Goal: Download file/media: Obtain a digital file from the website

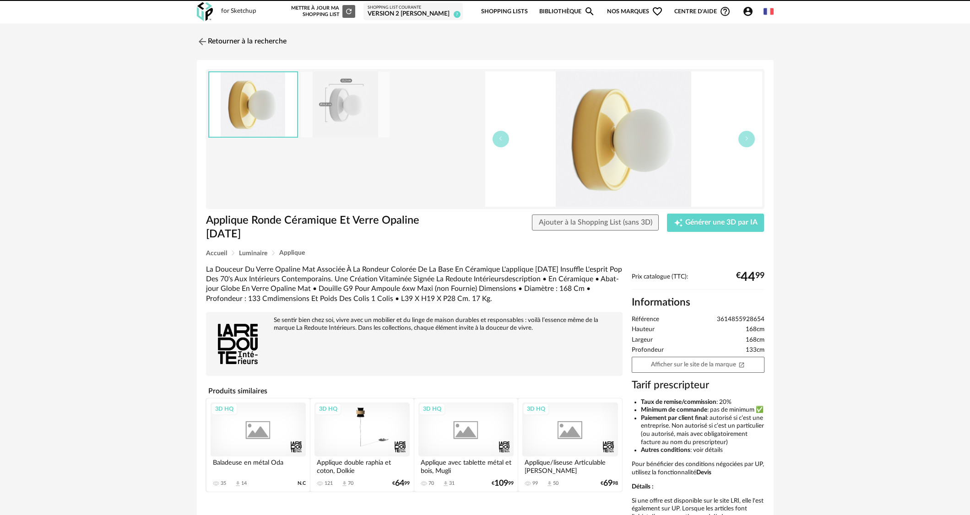
click at [745, 12] on icon "Account Circle icon" at bounding box center [747, 11] width 9 height 9
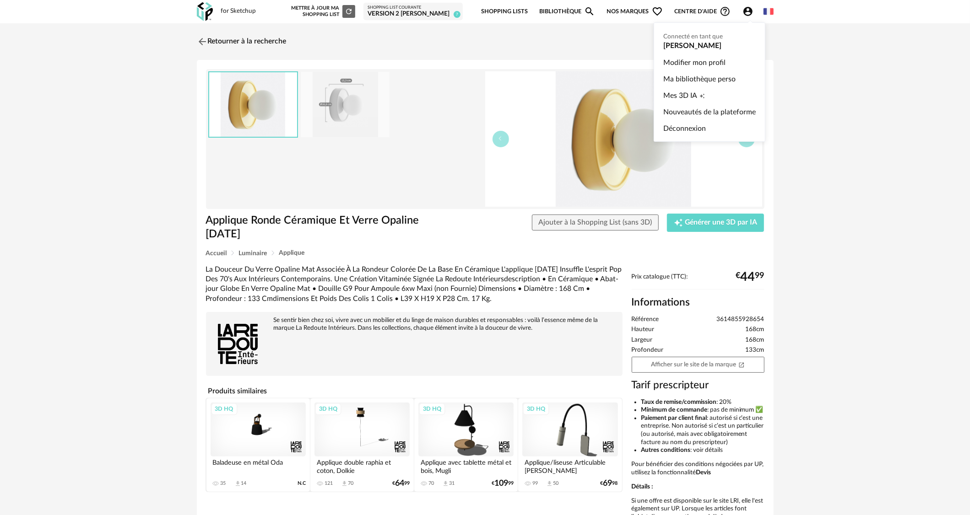
click at [714, 44] on ul "Connecté en tant que [PERSON_NAME] Modifier mon profil Ma bibliothèque perso Me…" at bounding box center [709, 81] width 112 height 119
click at [691, 91] on span "Mes 3D IA" at bounding box center [680, 95] width 34 height 16
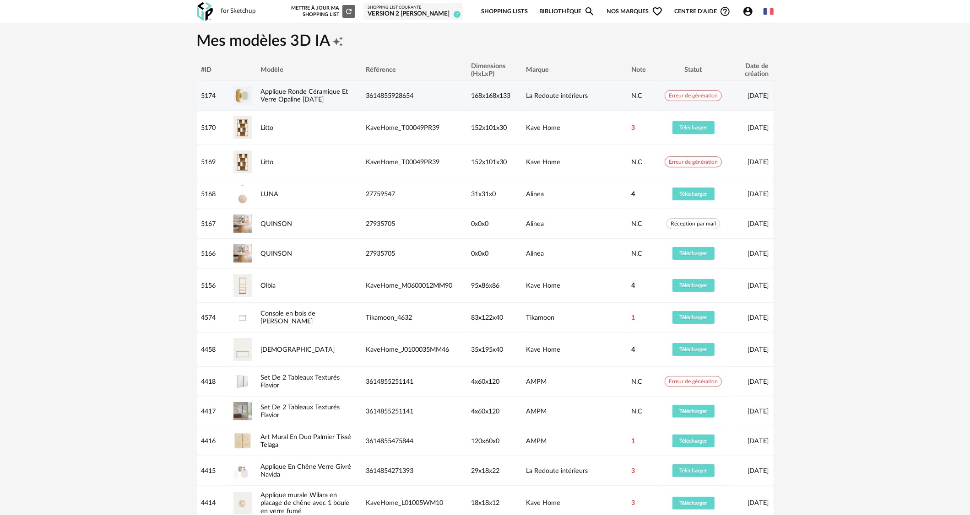
click at [284, 95] on div "Applique Ronde Céramique Et Verre Opaline Holi" at bounding box center [308, 96] width 105 height 16
click at [287, 92] on link "Applique Ronde Céramique Et Verre Opaline Holi" at bounding box center [304, 95] width 87 height 15
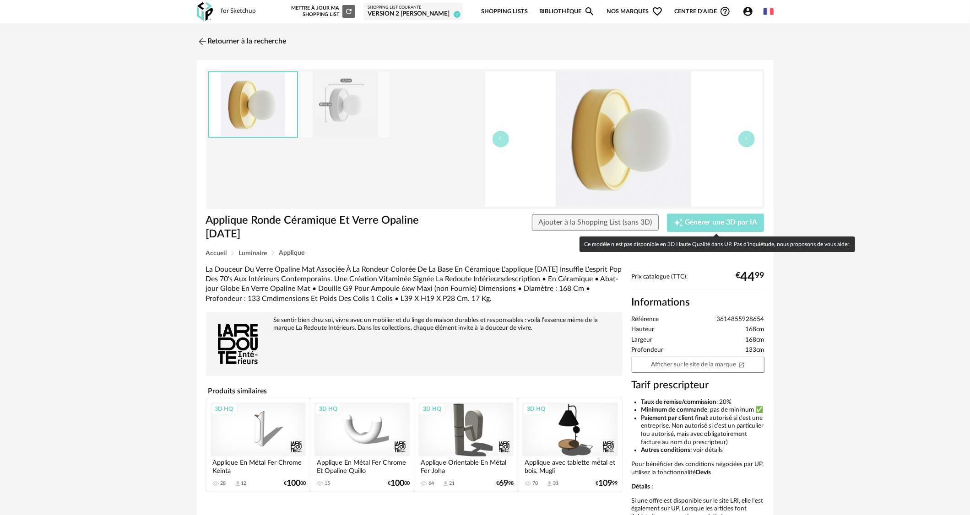
click at [697, 226] on div "Creation icon Générer une 3D par IA" at bounding box center [716, 222] width 84 height 9
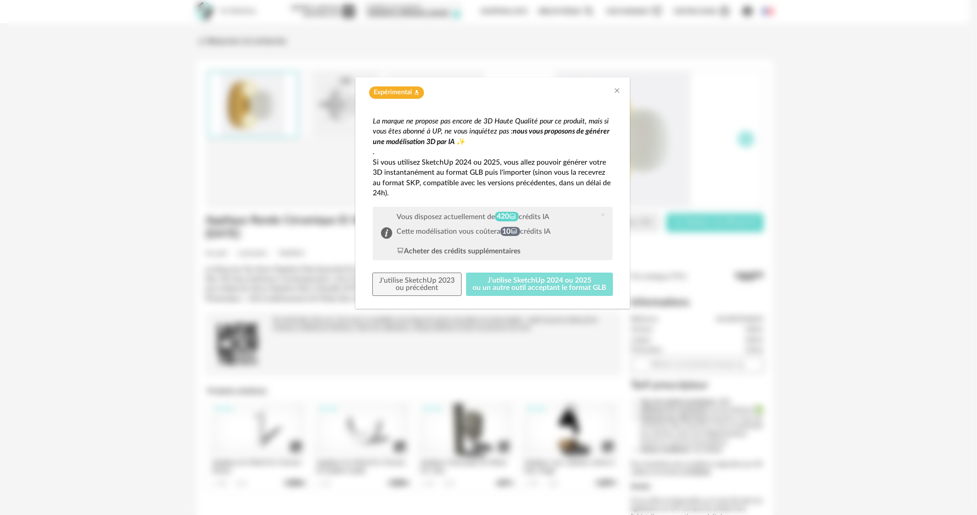
click at [550, 280] on button "J'utilise SketchUp 2024 ou 2025 ou un autre outil acceptant le format GLB" at bounding box center [539, 285] width 147 height 24
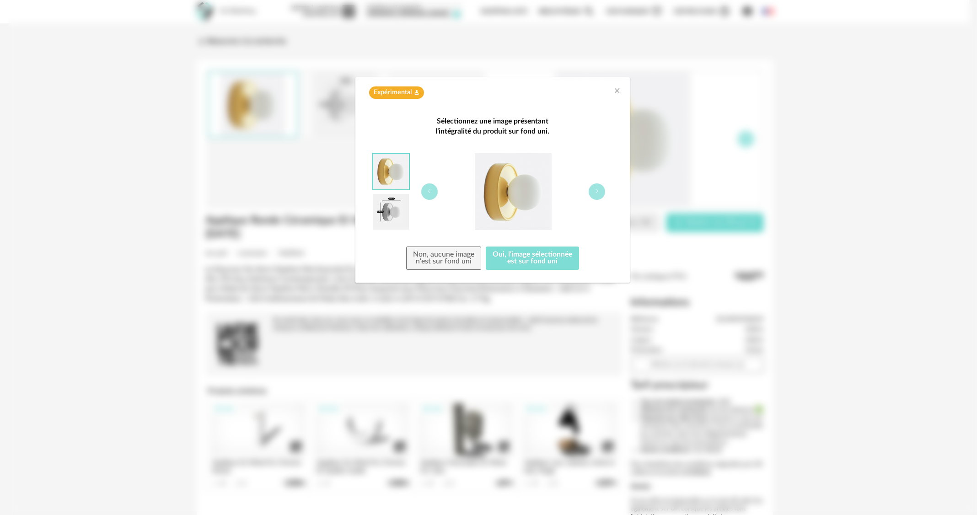
click at [543, 259] on button "Oui, l'image sélectionnée est sur fond uni" at bounding box center [532, 259] width 93 height 24
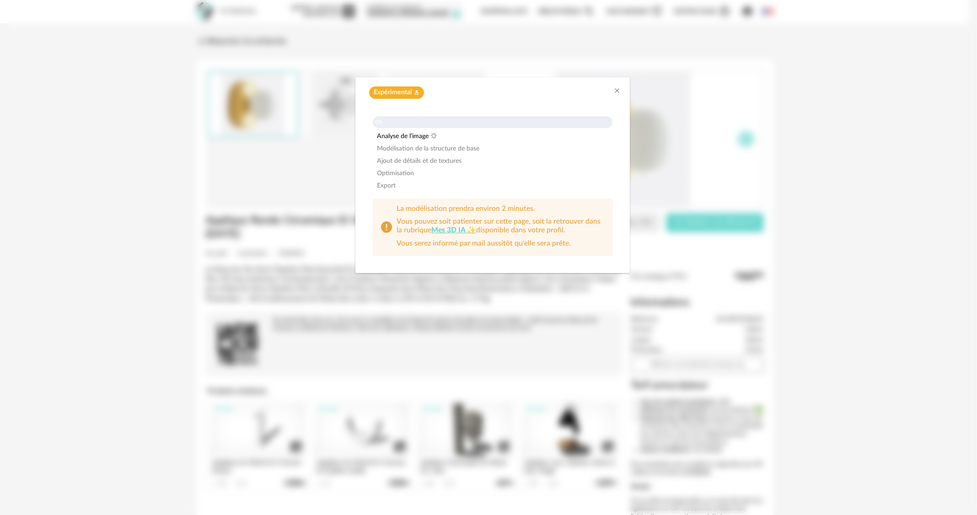
click at [864, 95] on div "Expérimental Flask icon 0% Analyse de l’image Modélisation de la structure de b…" at bounding box center [492, 257] width 969 height 515
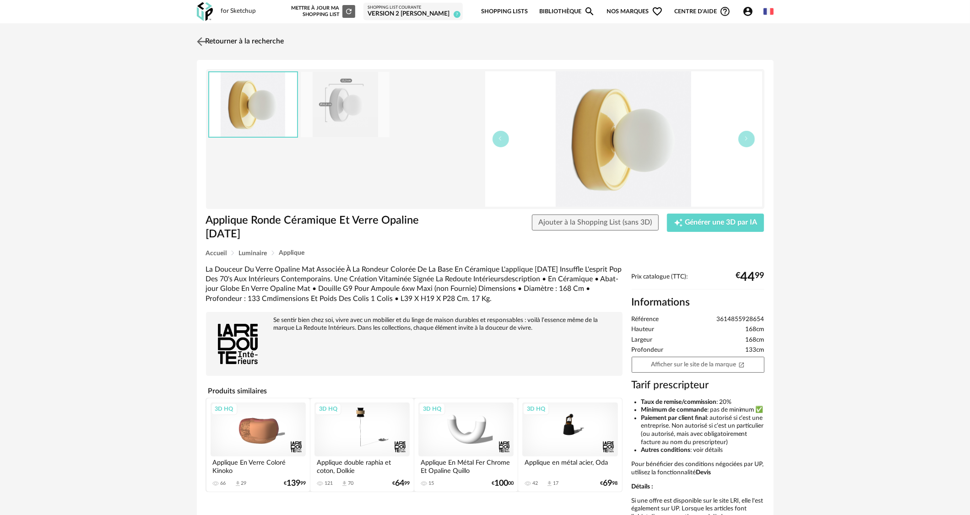
click at [208, 36] on link "Retourner à la recherche" at bounding box center [239, 42] width 90 height 20
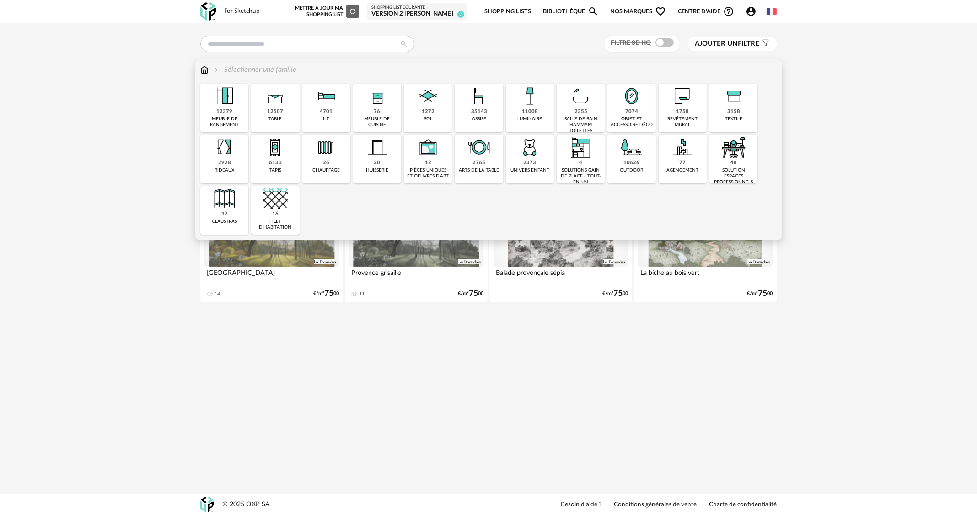
click at [481, 111] on div "35143" at bounding box center [479, 111] width 16 height 7
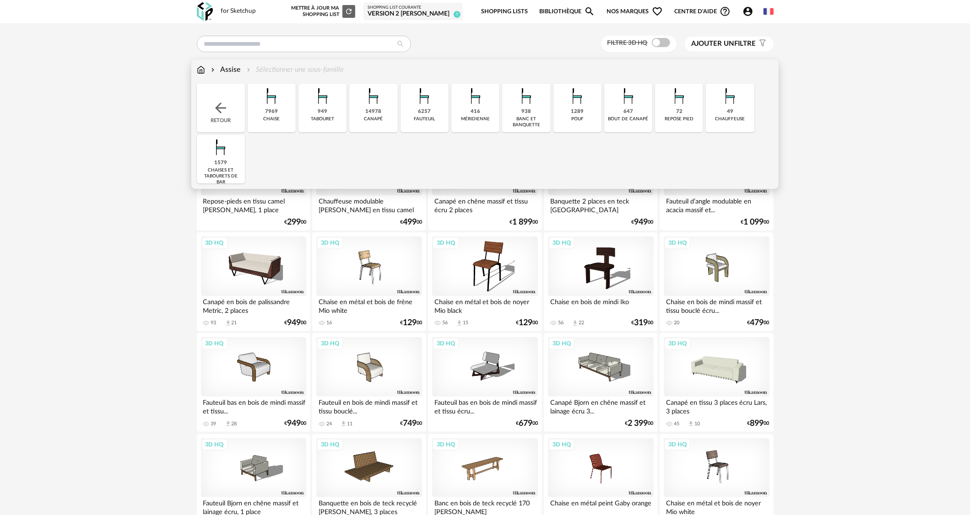
click at [213, 146] on img at bounding box center [220, 147] width 25 height 25
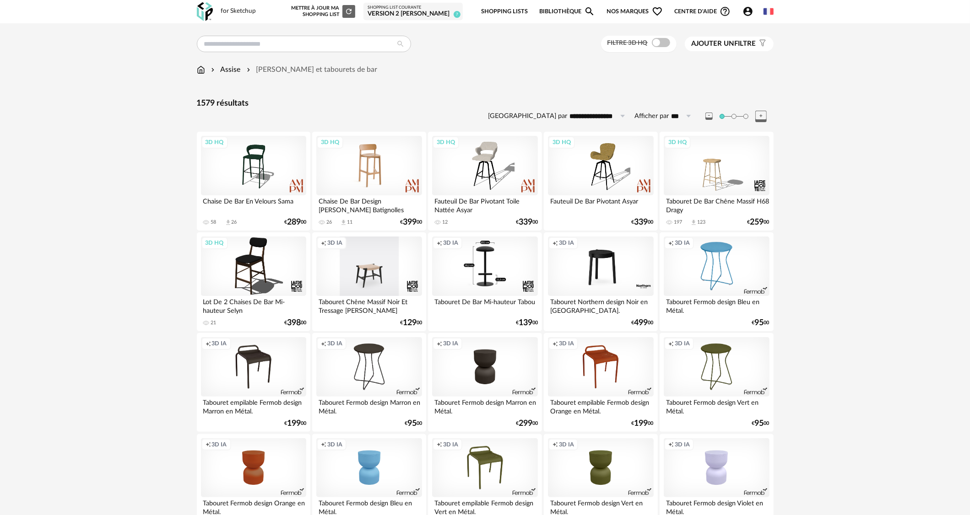
click at [382, 181] on div "3D HQ" at bounding box center [368, 165] width 105 height 59
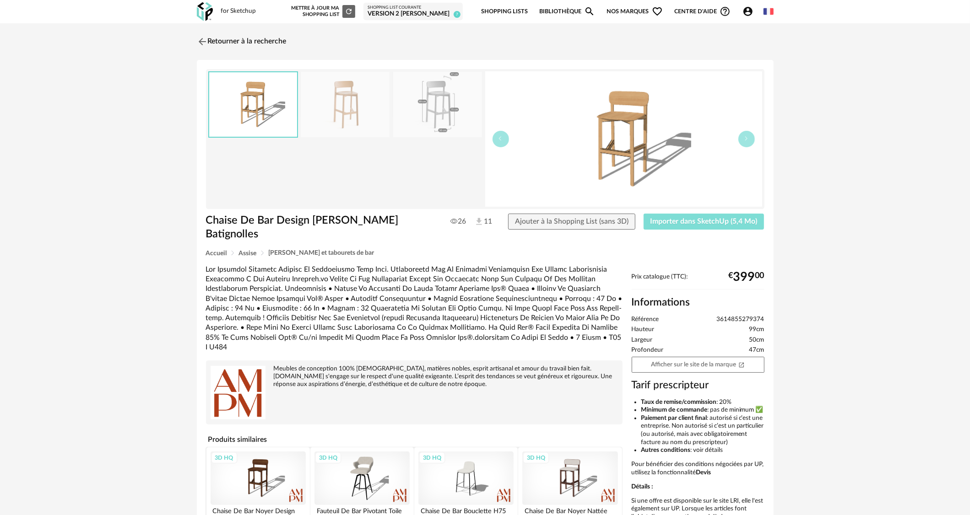
click at [679, 219] on span "Importer dans SketchUp (5,4 Mo)" at bounding box center [703, 221] width 107 height 7
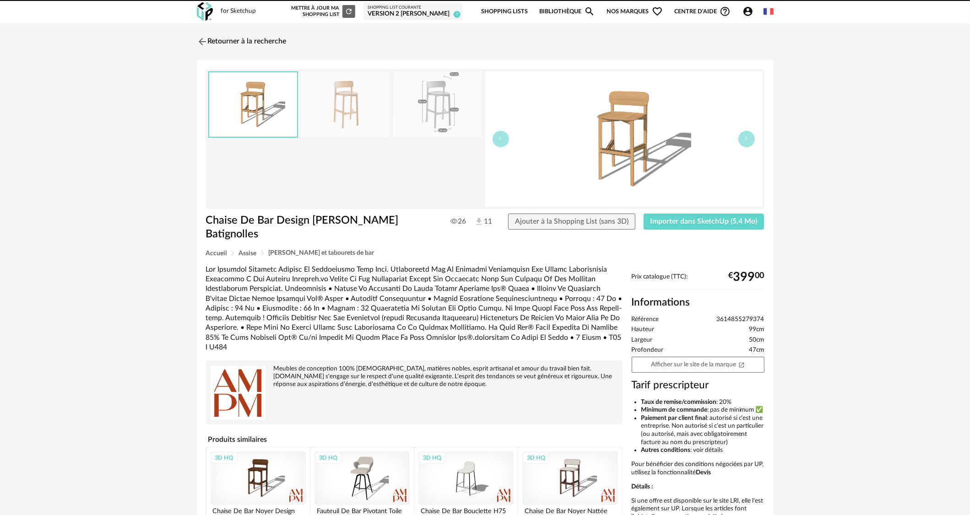
scroll to position [0, 0]
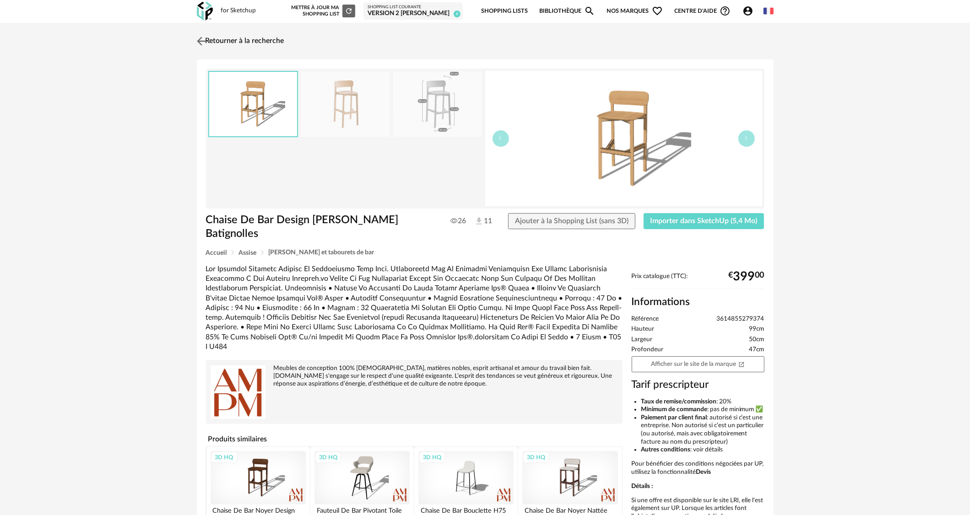
click at [220, 38] on link "Retourner à la recherche" at bounding box center [239, 41] width 90 height 20
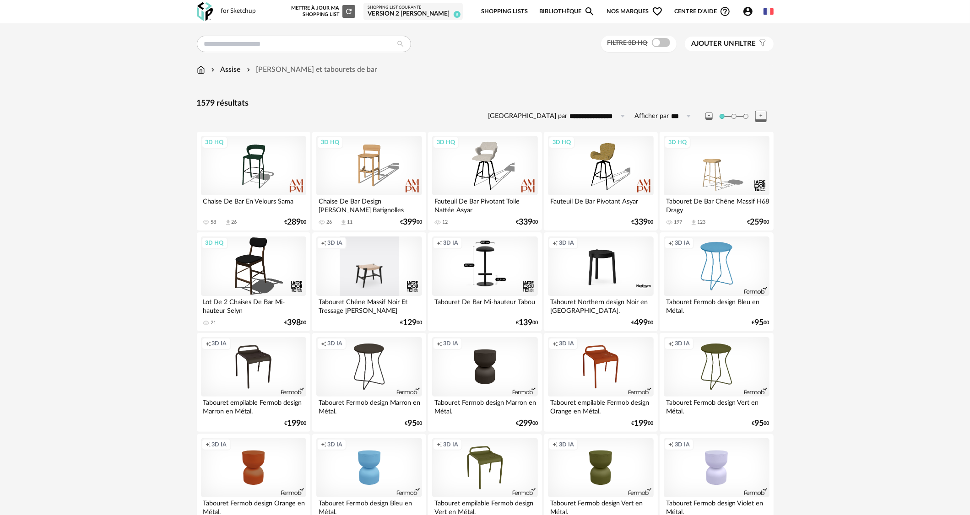
click at [748, 13] on icon "Account Circle icon" at bounding box center [747, 11] width 11 height 11
click at [707, 88] on link "Mes 3D IA Creation icon" at bounding box center [709, 95] width 92 height 16
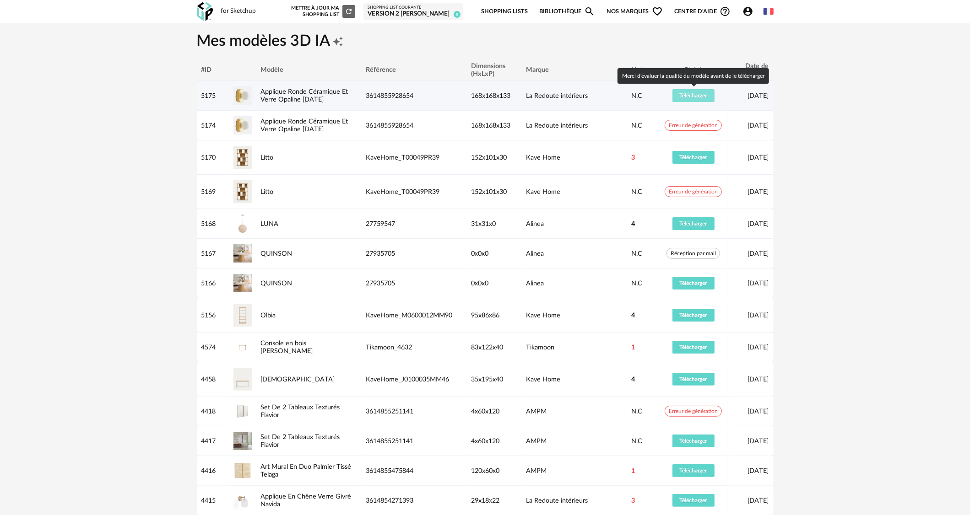
click at [694, 94] on span "Télécharger" at bounding box center [693, 95] width 27 height 5
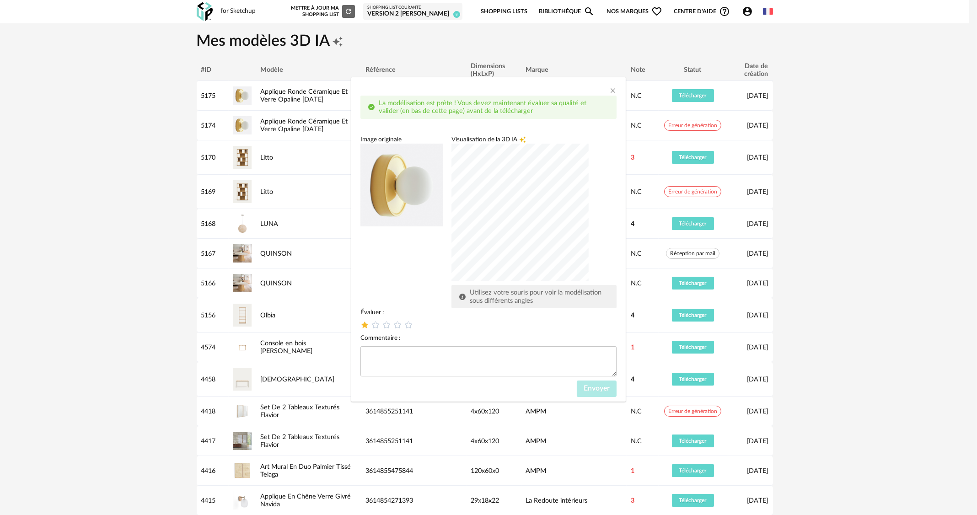
click at [363, 326] on icon "dialog" at bounding box center [365, 325] width 10 height 10
click at [588, 390] on span "Envoyer" at bounding box center [597, 388] width 26 height 7
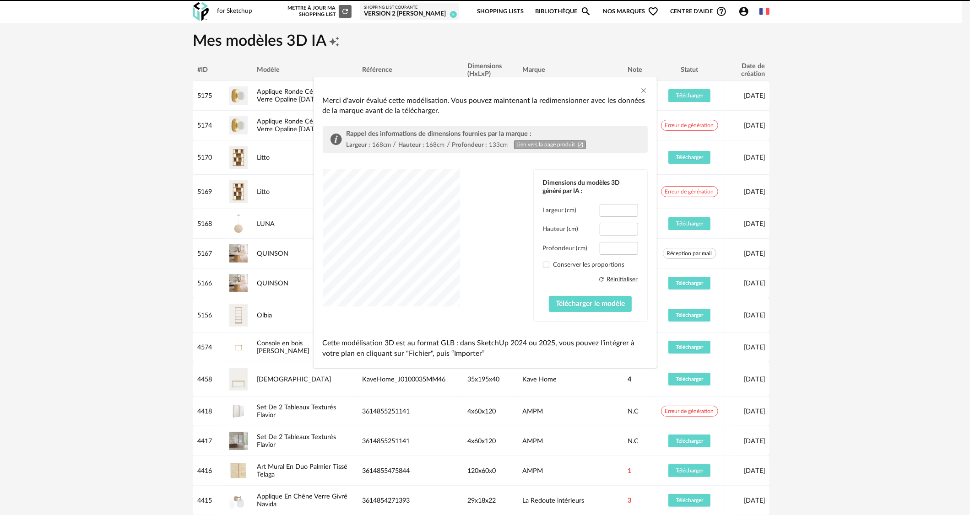
type input "*****"
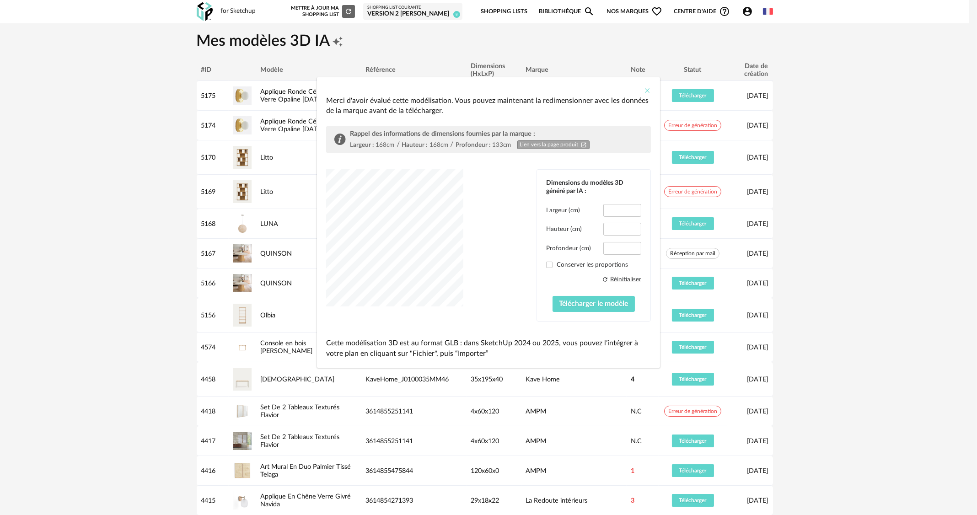
click at [648, 95] on button "Close" at bounding box center [647, 91] width 7 height 10
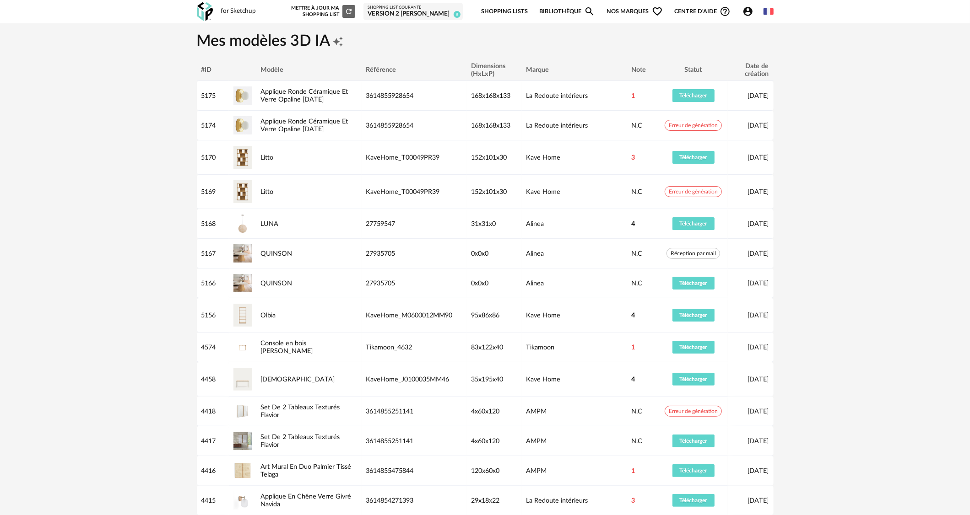
click at [550, 12] on link "Bibliothèque Magnify icon" at bounding box center [567, 12] width 56 height 22
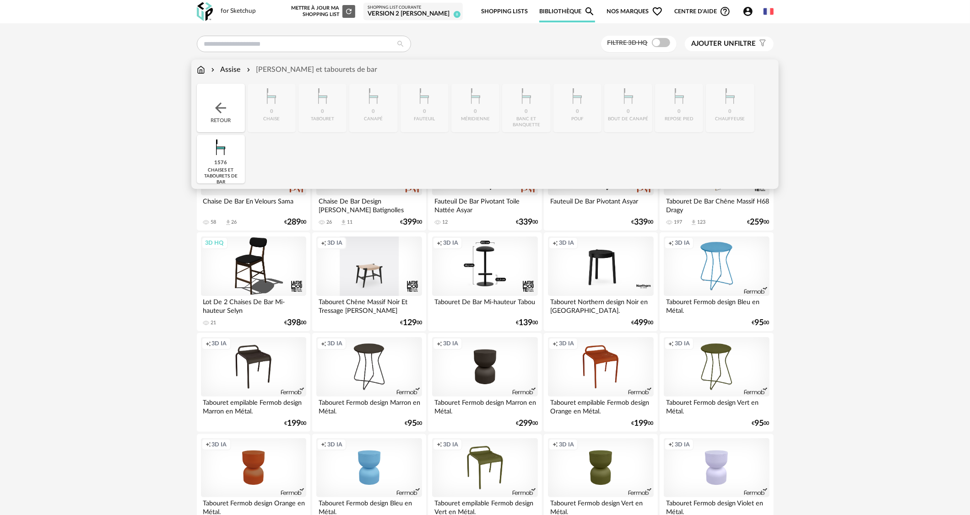
click at [203, 70] on img at bounding box center [201, 70] width 8 height 11
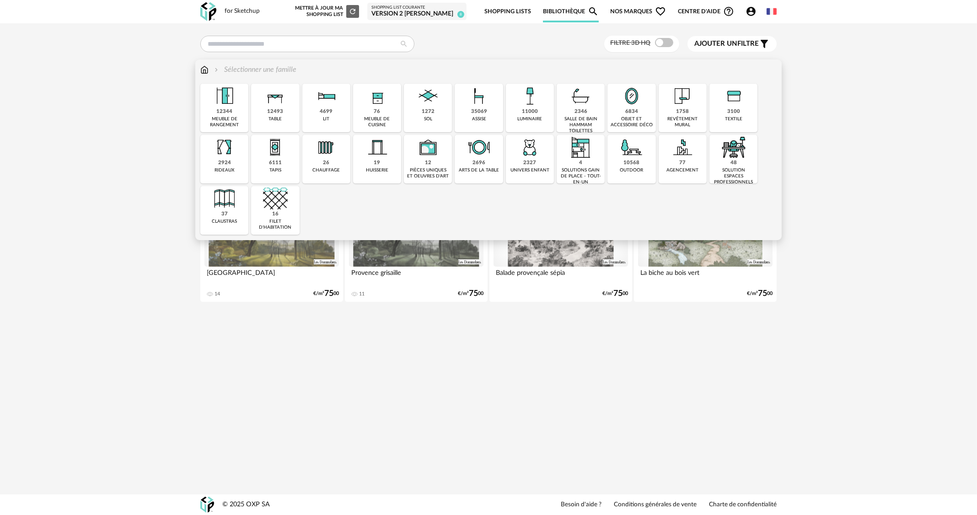
click at [540, 120] on div "luminaire" at bounding box center [530, 119] width 25 height 6
click at [515, 111] on div "11000 luminaire" at bounding box center [530, 108] width 48 height 49
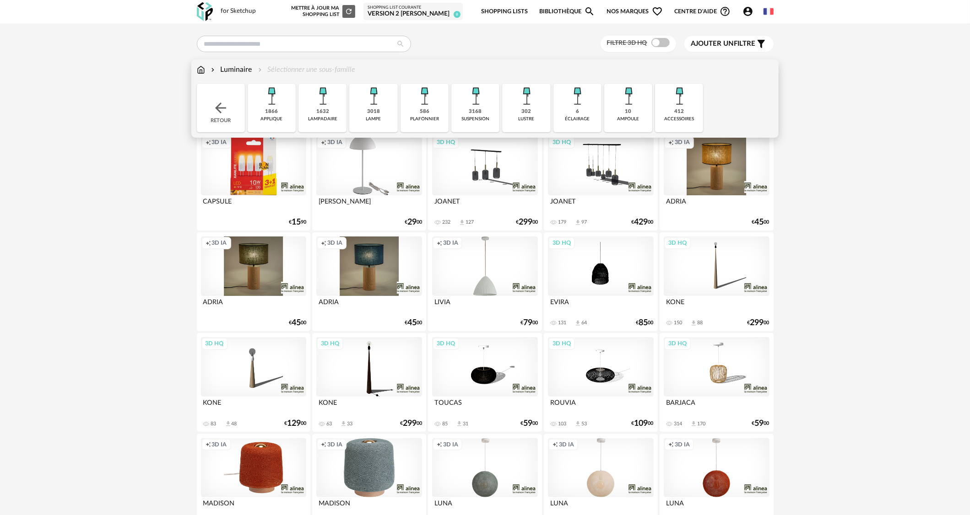
click at [276, 105] on img at bounding box center [271, 96] width 25 height 25
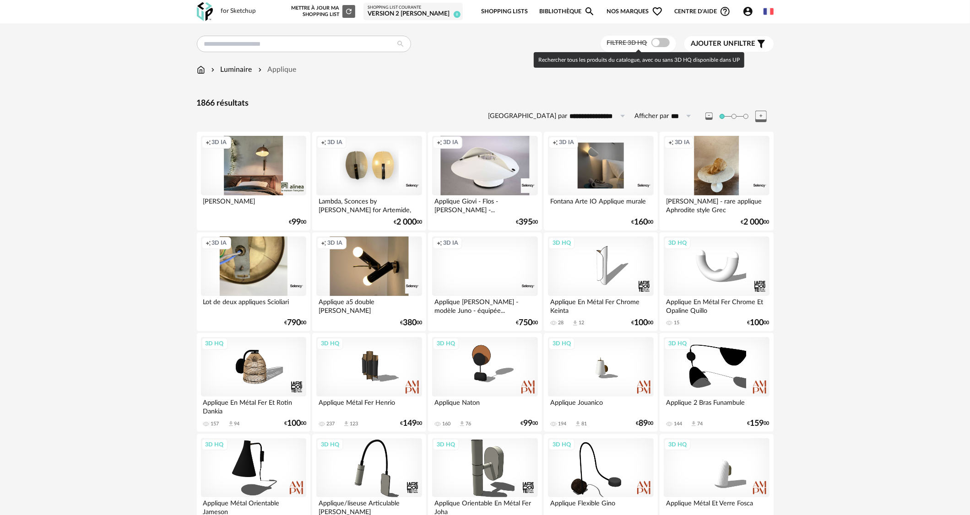
click at [666, 42] on span at bounding box center [660, 42] width 18 height 9
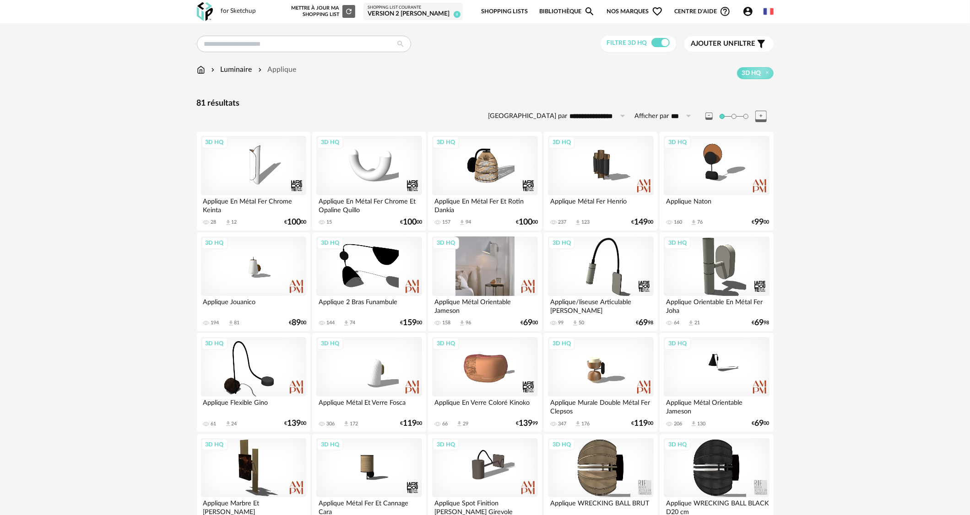
click at [499, 264] on div "3D HQ" at bounding box center [484, 266] width 105 height 59
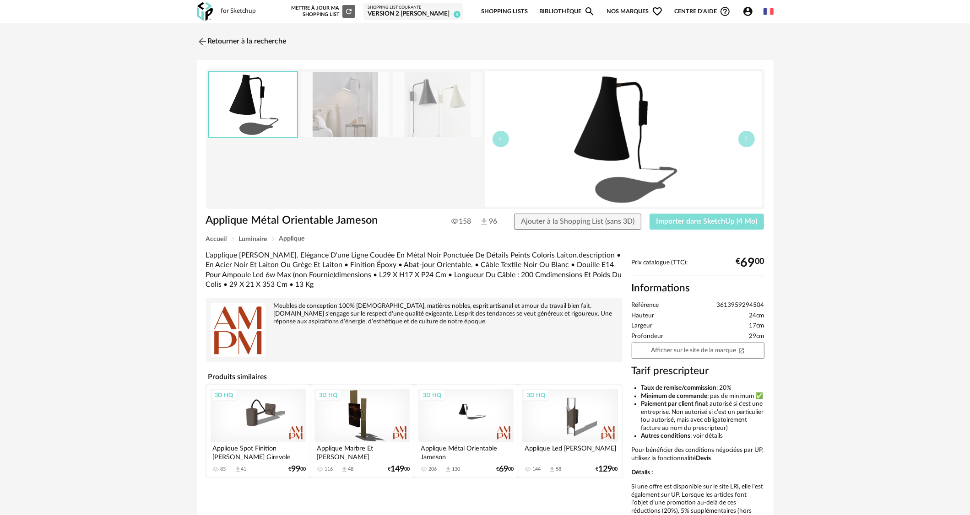
click at [711, 225] on button "Importer dans SketchUp (4 Mo)" at bounding box center [706, 222] width 115 height 16
click at [262, 43] on link "Retourner à la recherche" at bounding box center [239, 42] width 90 height 20
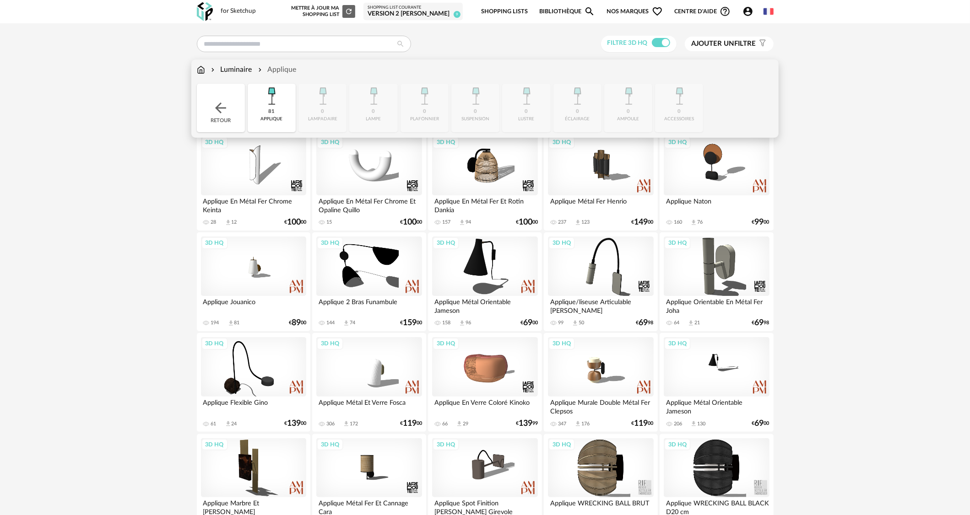
click at [201, 71] on img at bounding box center [201, 70] width 8 height 11
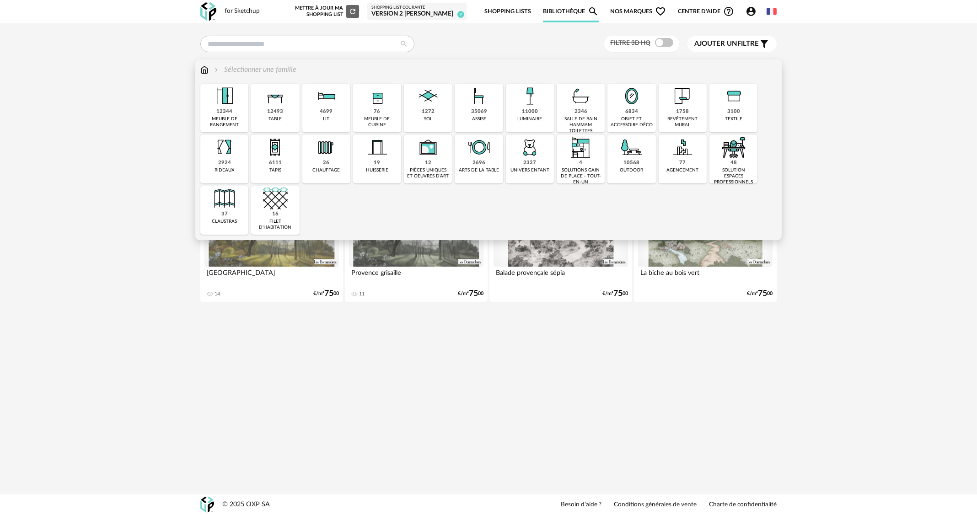
click at [676, 116] on div "1758 revêtement mural" at bounding box center [683, 108] width 48 height 49
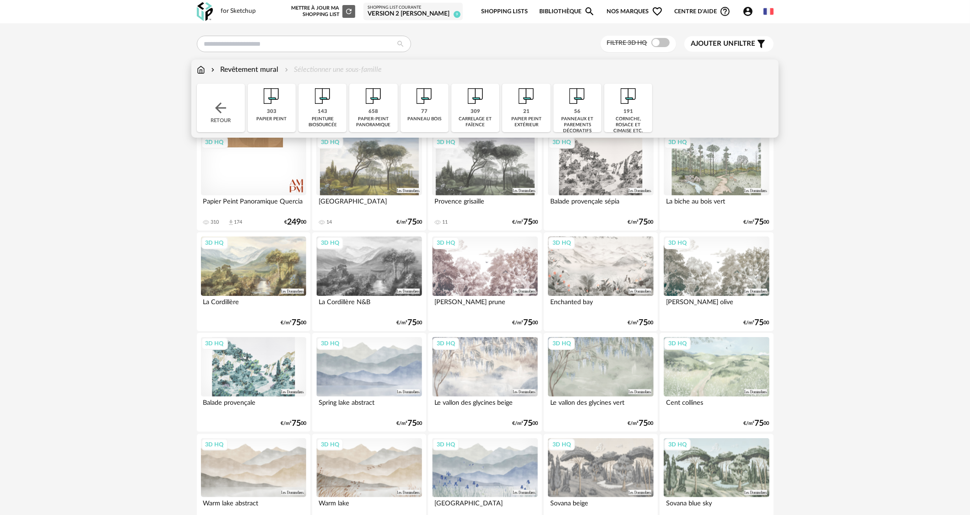
click at [325, 112] on div "143" at bounding box center [323, 111] width 10 height 7
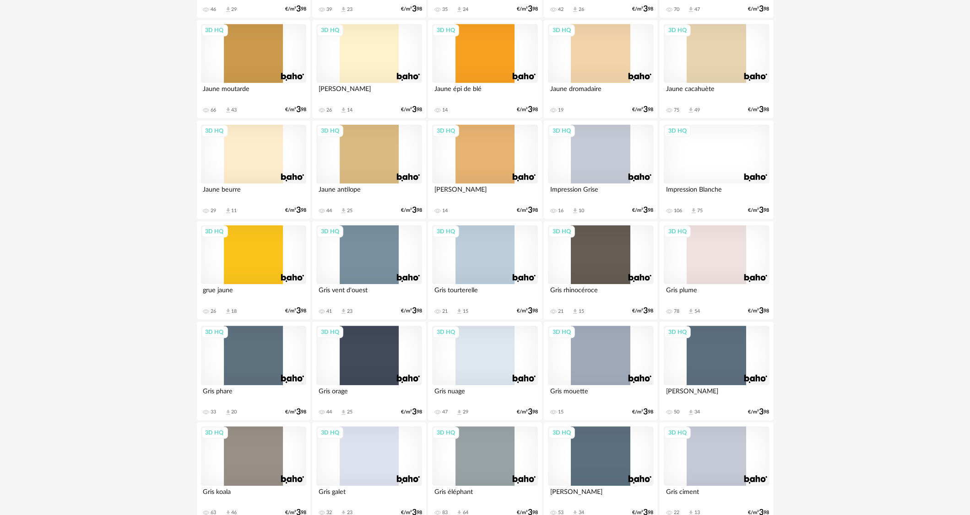
scroll to position [1690, 0]
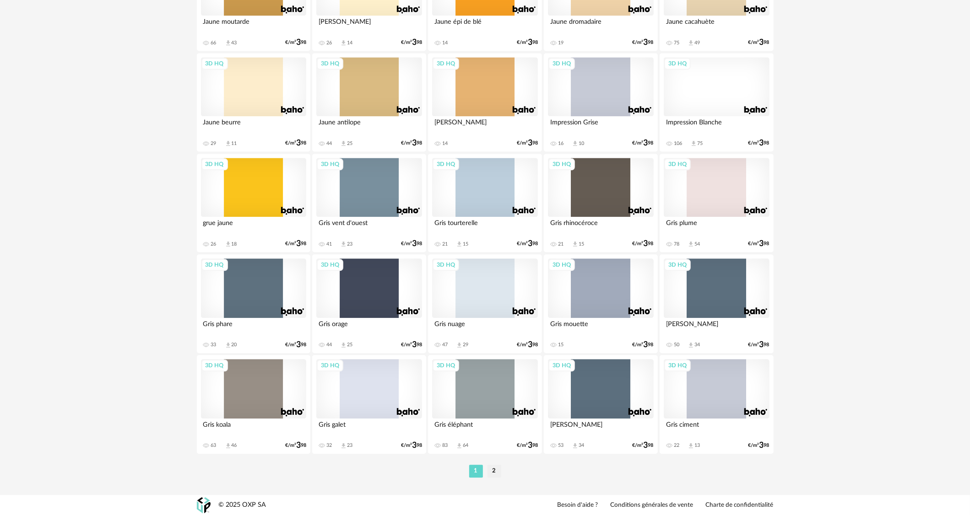
click at [496, 475] on li "2" at bounding box center [494, 471] width 14 height 13
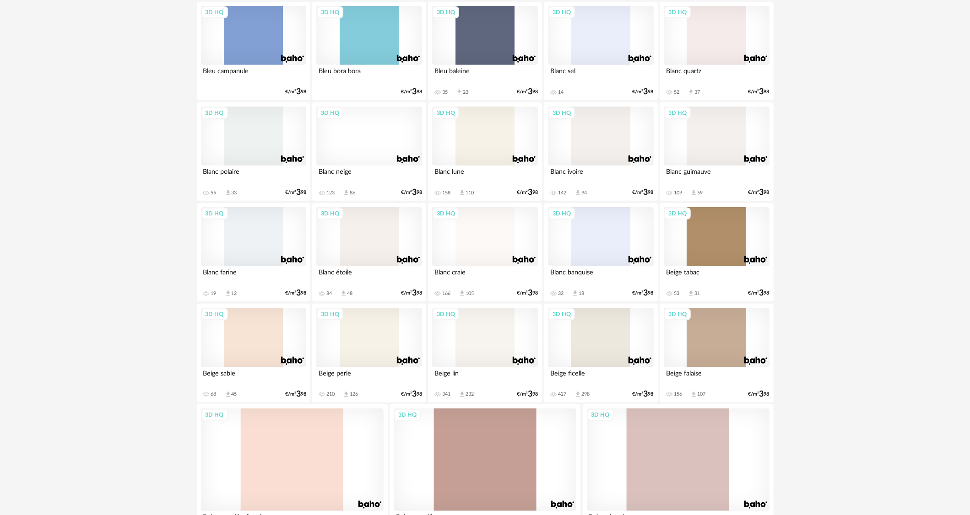
scroll to position [595, 0]
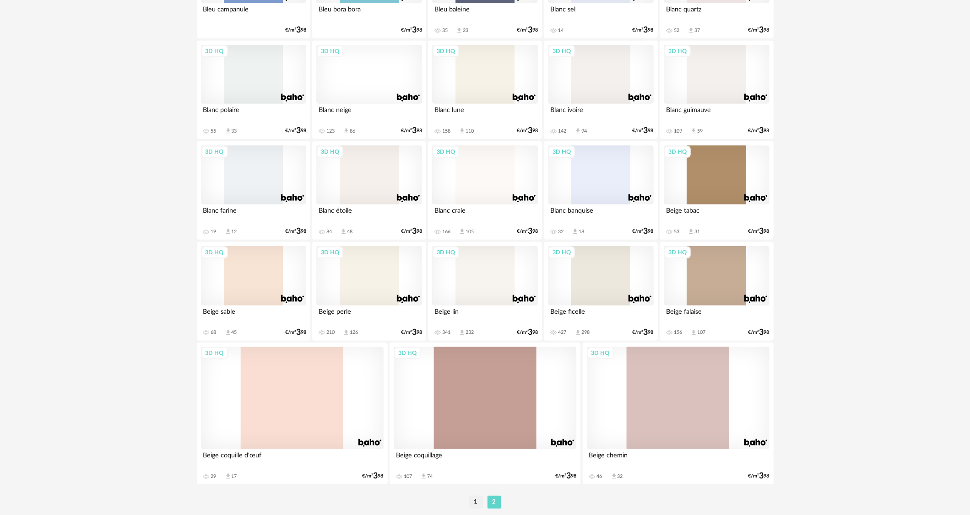
click at [586, 282] on div "3D HQ" at bounding box center [600, 275] width 105 height 59
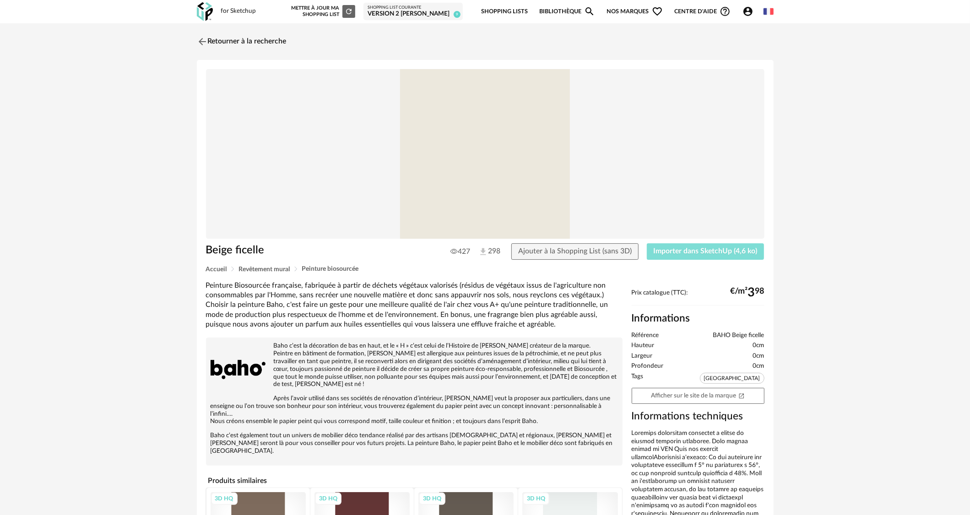
click at [664, 248] on span "Importer dans SketchUp (4,6 ko)" at bounding box center [705, 251] width 104 height 7
